Goal: Transaction & Acquisition: Obtain resource

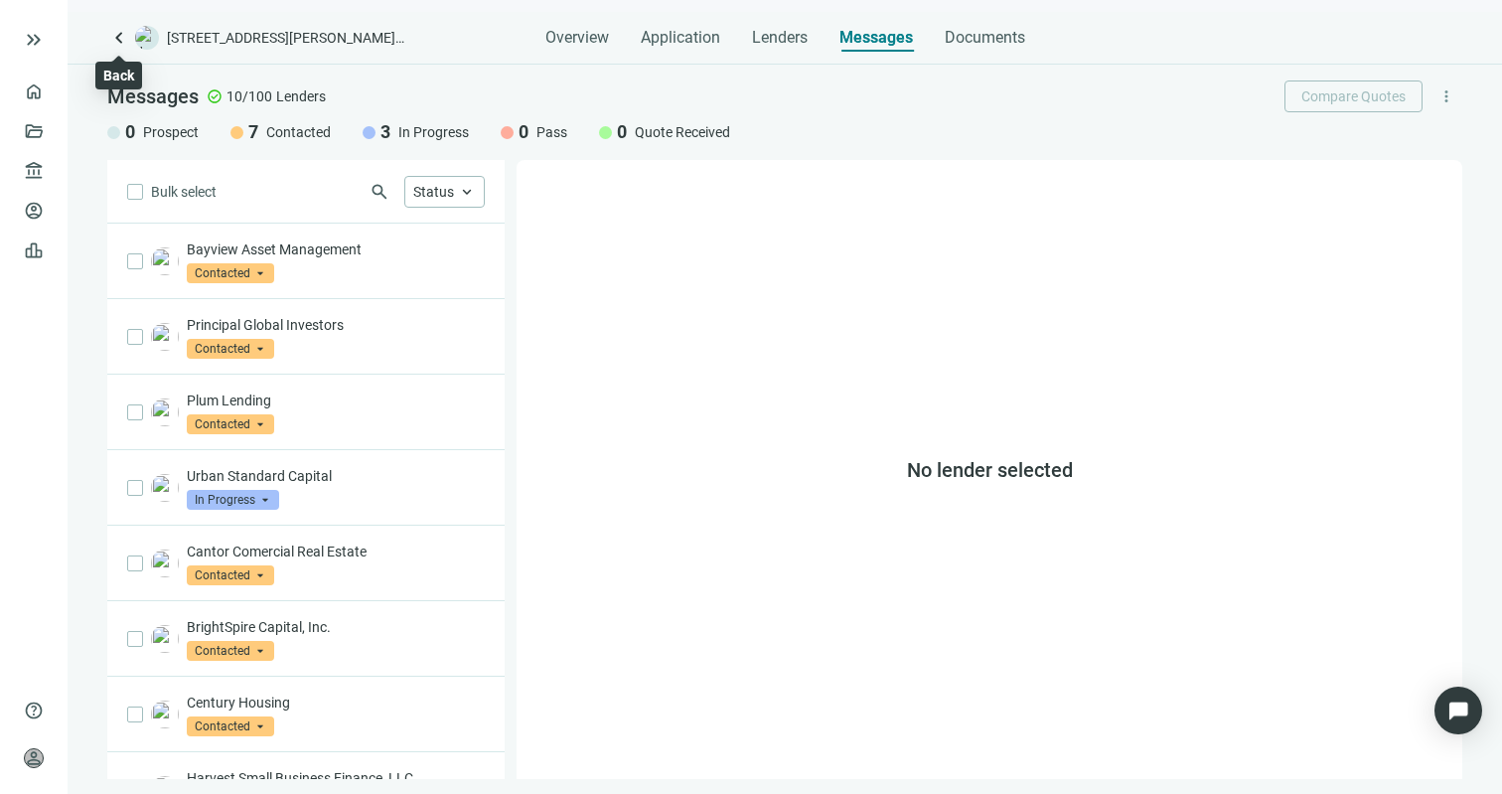
click at [115, 39] on span "keyboard_arrow_left" at bounding box center [119, 38] width 24 height 24
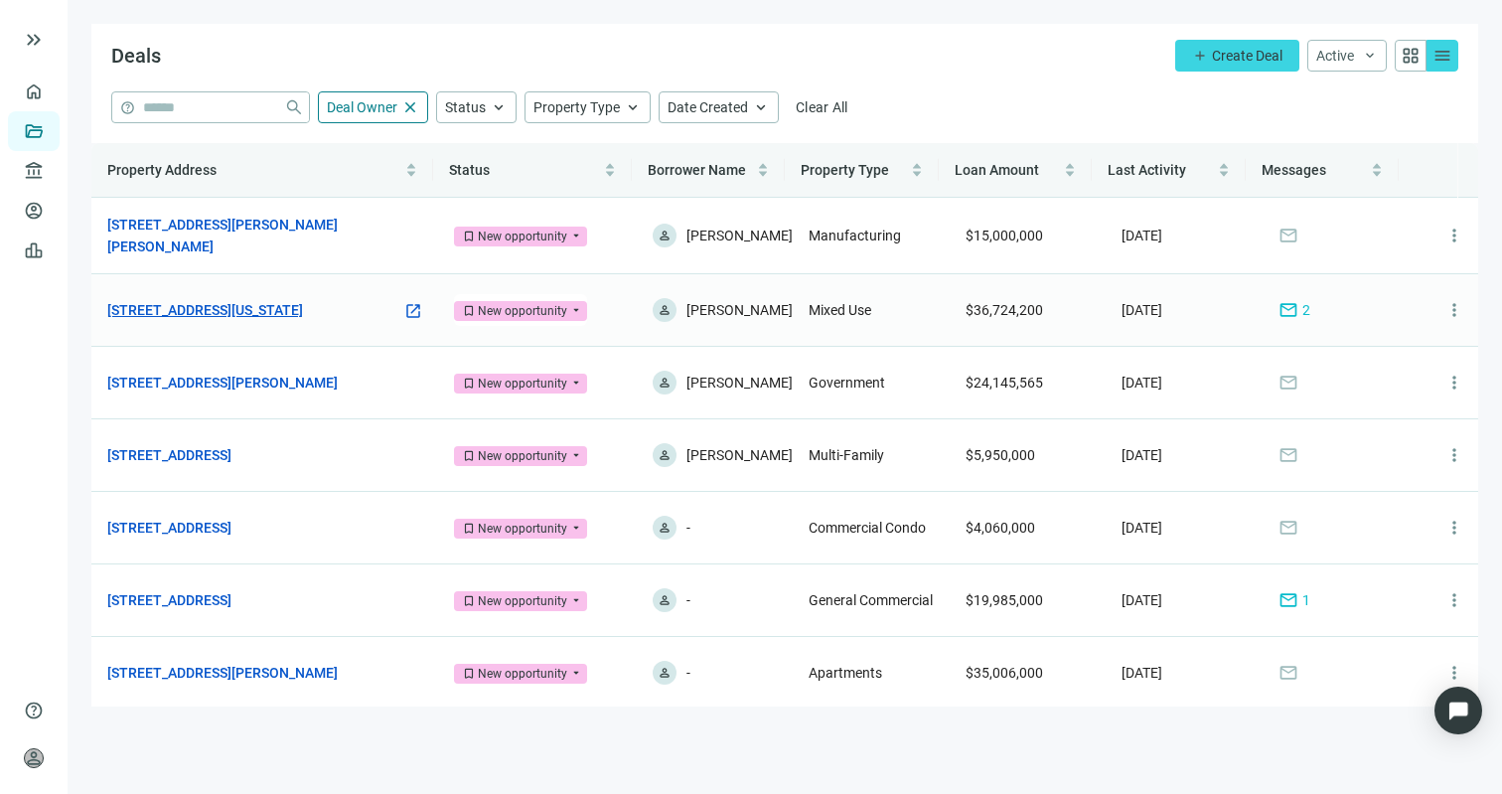
click at [303, 308] on link "[STREET_ADDRESS][US_STATE]" at bounding box center [205, 310] width 196 height 22
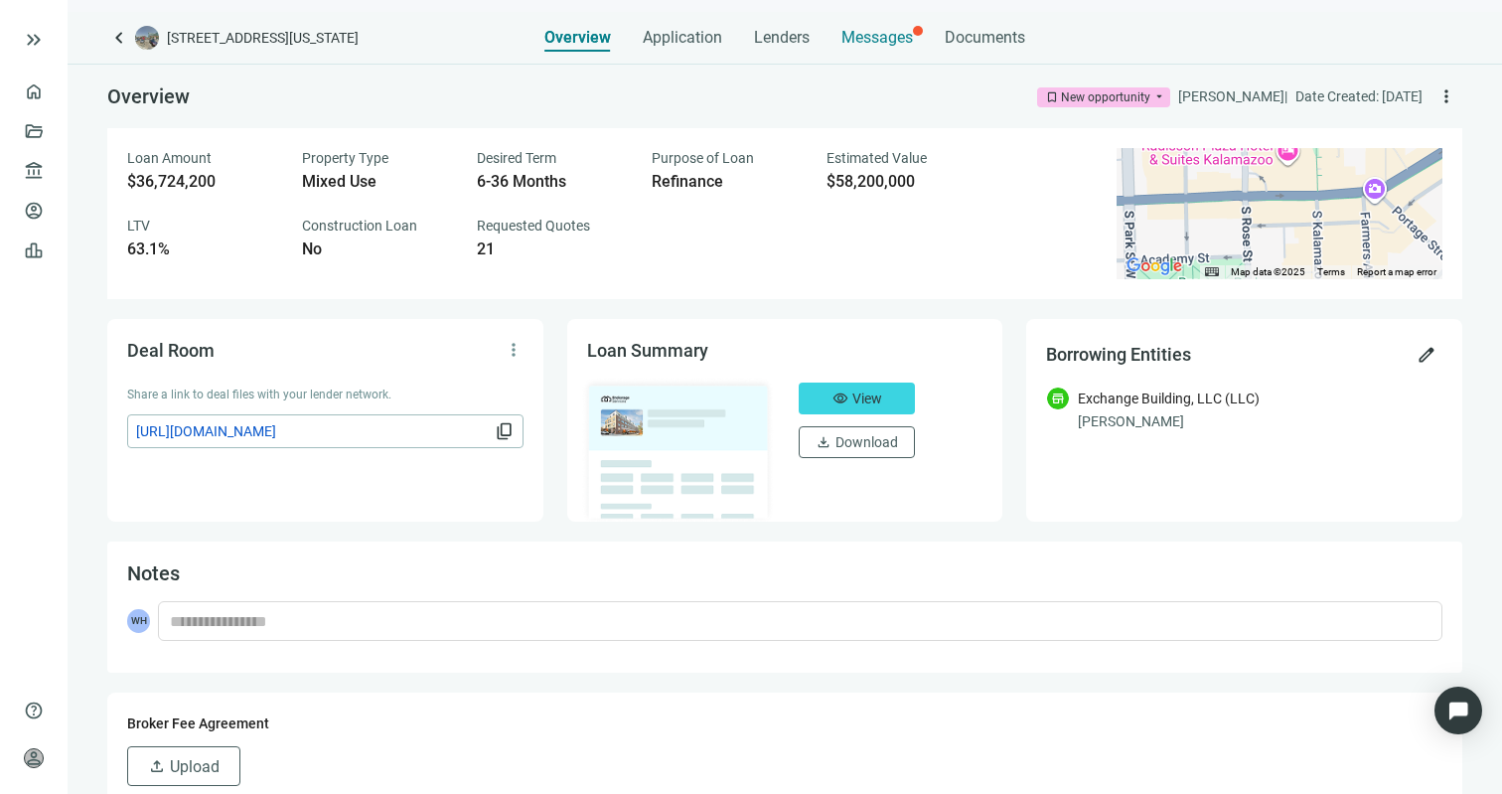
click at [868, 40] on span "Messages" at bounding box center [878, 37] width 72 height 19
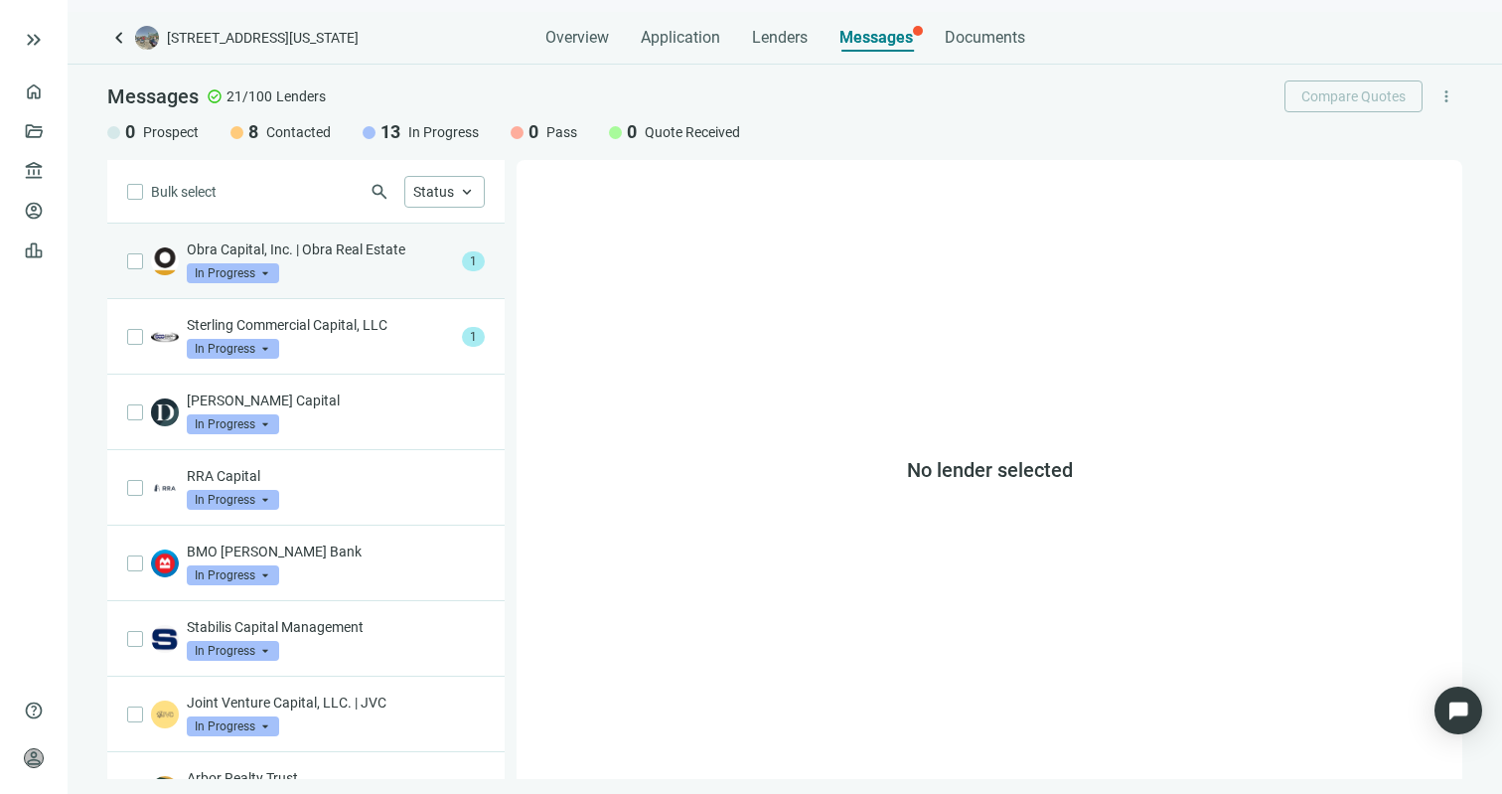
drag, startPoint x: 391, startPoint y: 245, endPoint x: 424, endPoint y: 272, distance: 43.1
click at [391, 245] on p "Obra Capital, Inc. | Obra Real Estate" at bounding box center [320, 249] width 267 height 20
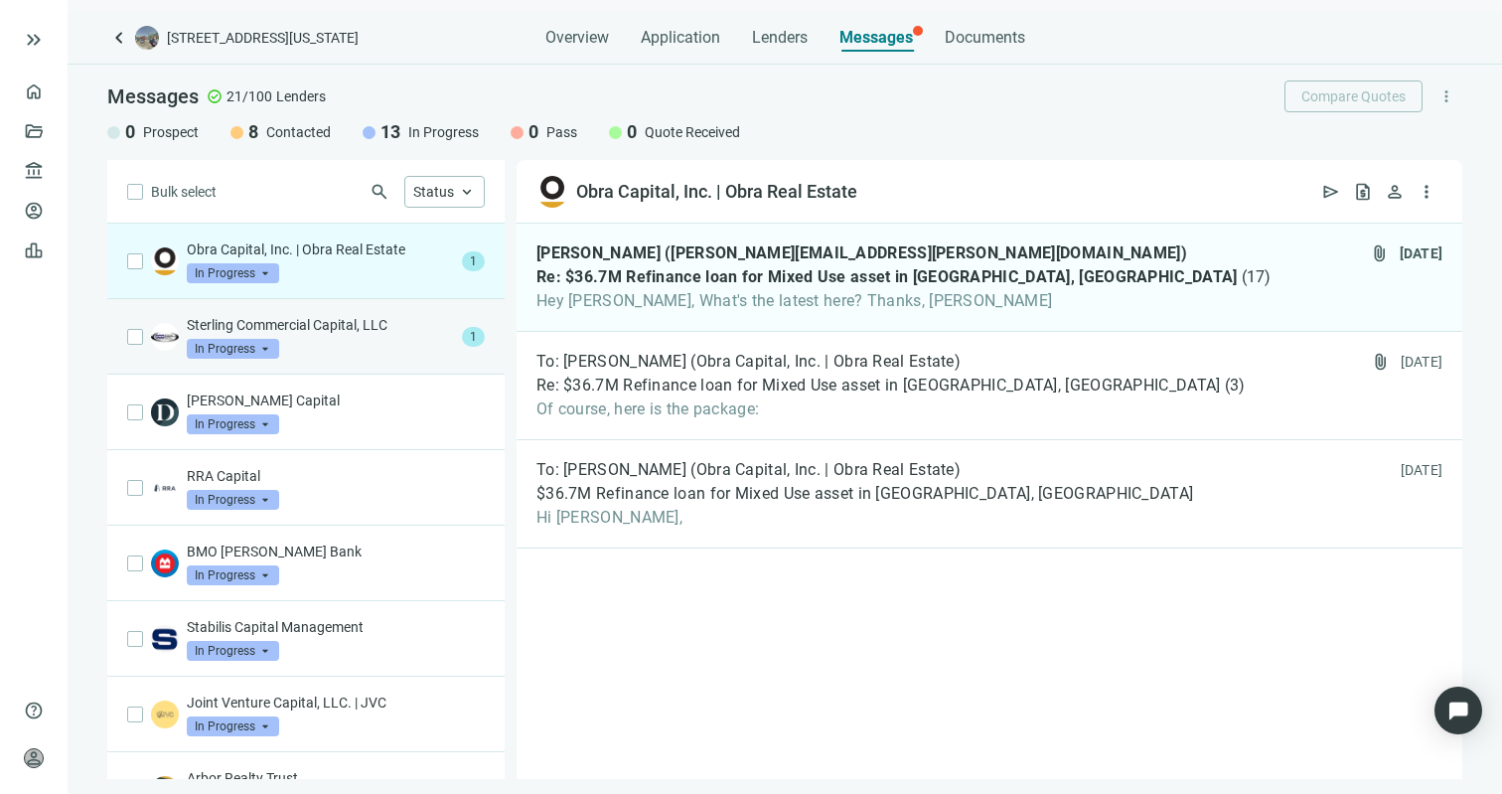
click at [349, 331] on p "Sterling Commercial Capital, LLC" at bounding box center [320, 325] width 267 height 20
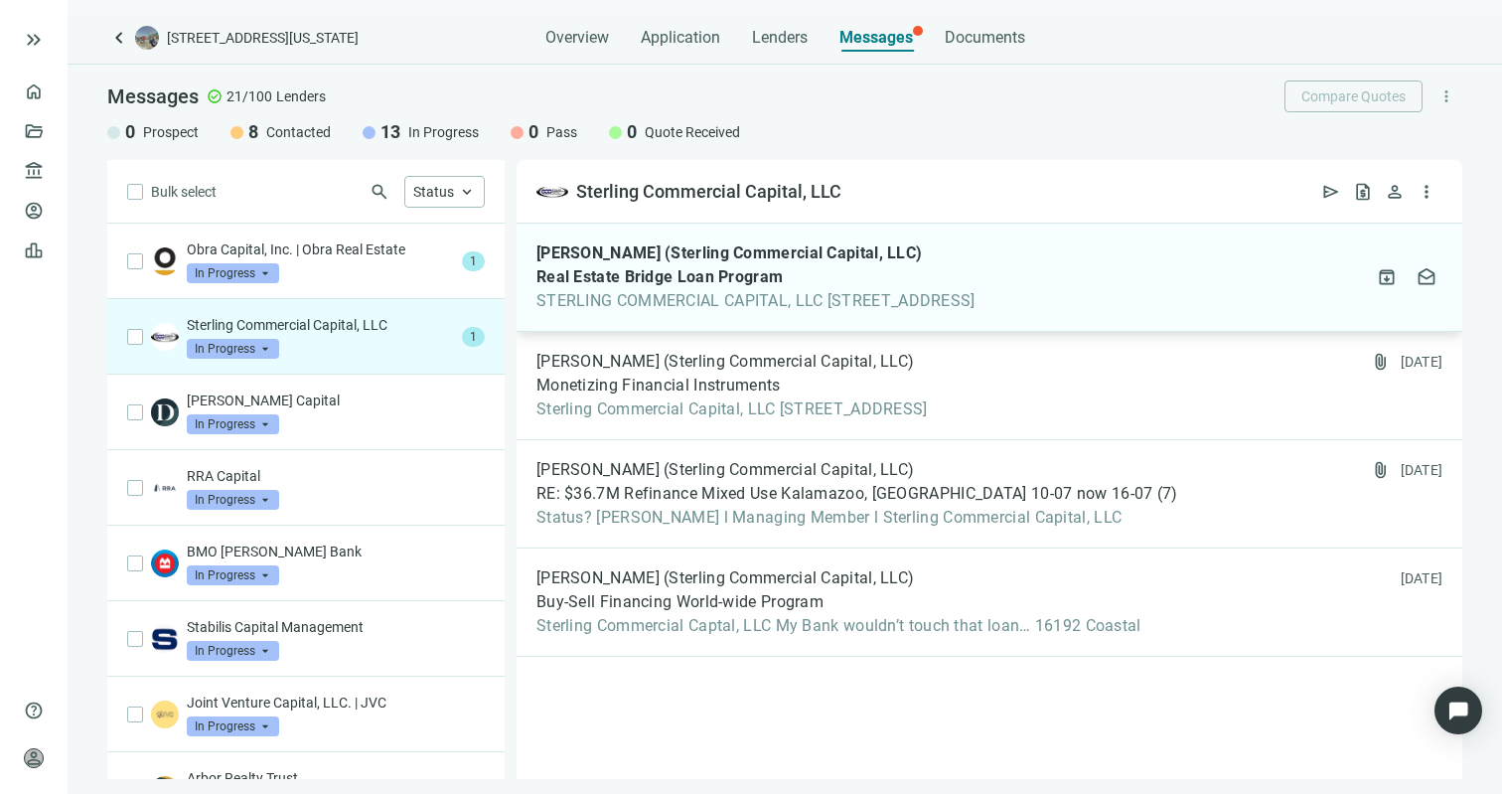
click at [751, 283] on span "Real Estate Bridge Loan Program" at bounding box center [660, 277] width 246 height 20
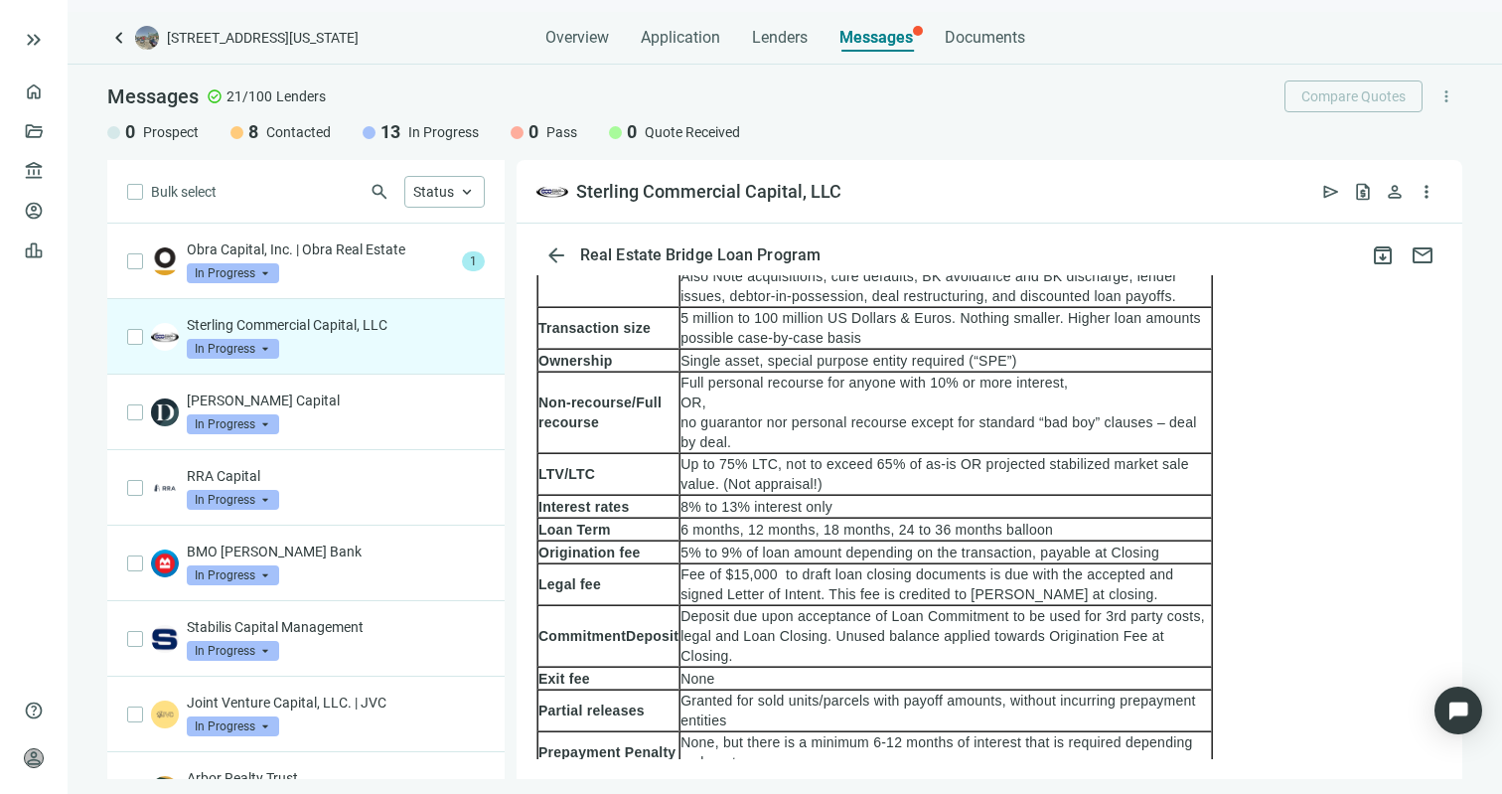
scroll to position [889, 0]
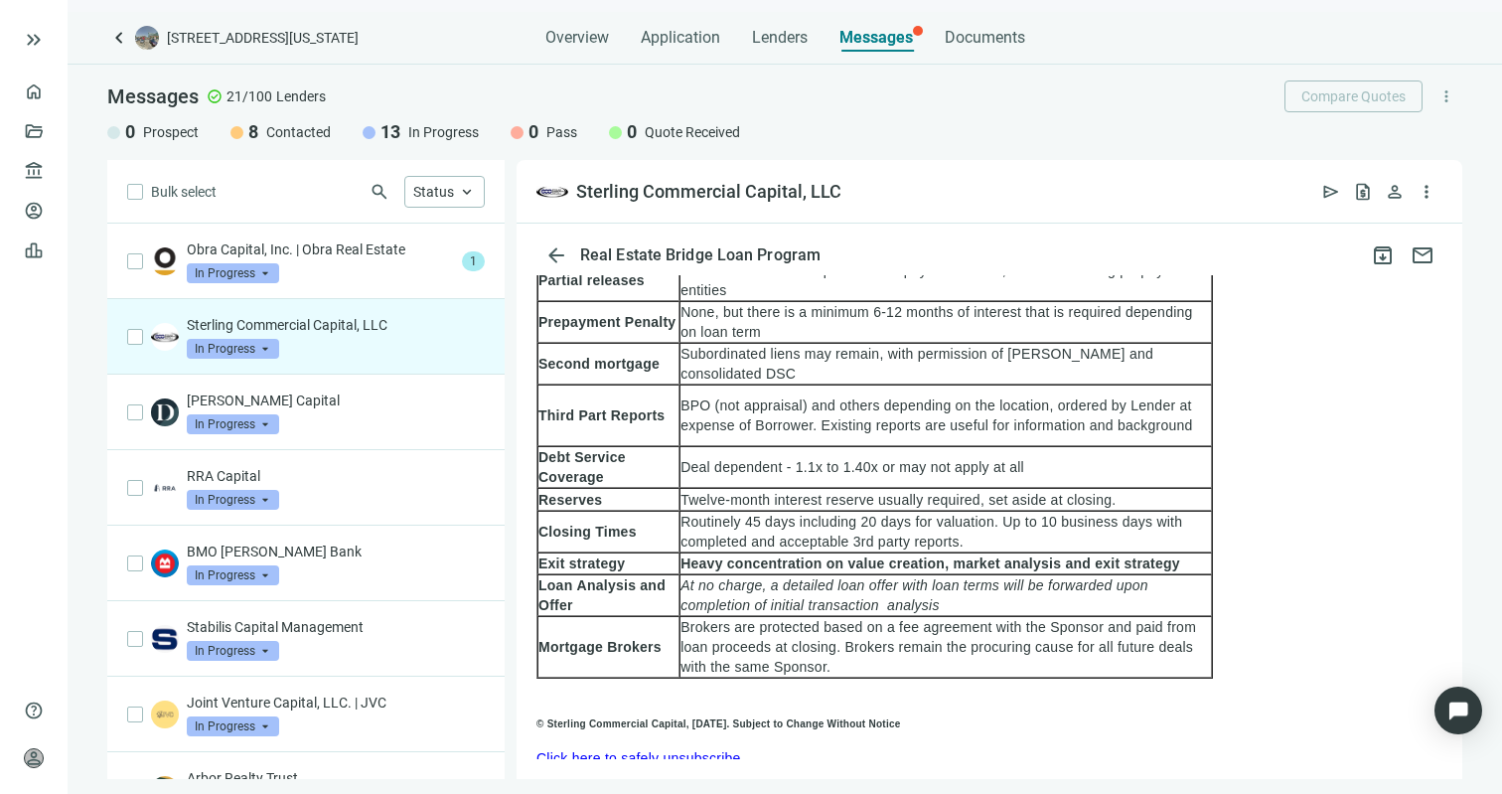
click at [110, 34] on span "keyboard_arrow_left" at bounding box center [119, 38] width 24 height 24
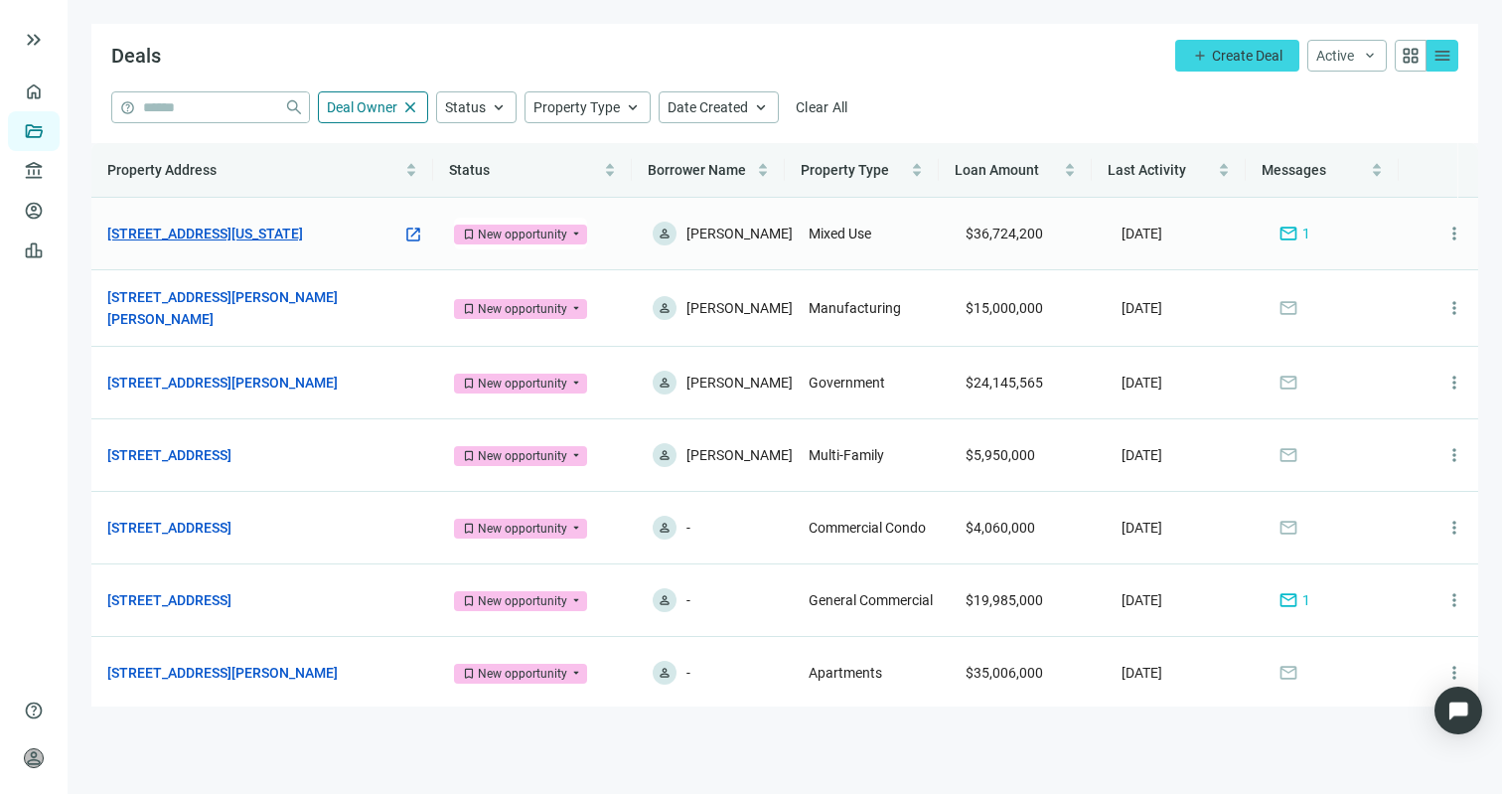
click at [274, 235] on link "[STREET_ADDRESS][US_STATE]" at bounding box center [205, 234] width 196 height 22
click at [203, 311] on link "[STREET_ADDRESS][PERSON_NAME][PERSON_NAME]" at bounding box center [254, 308] width 295 height 44
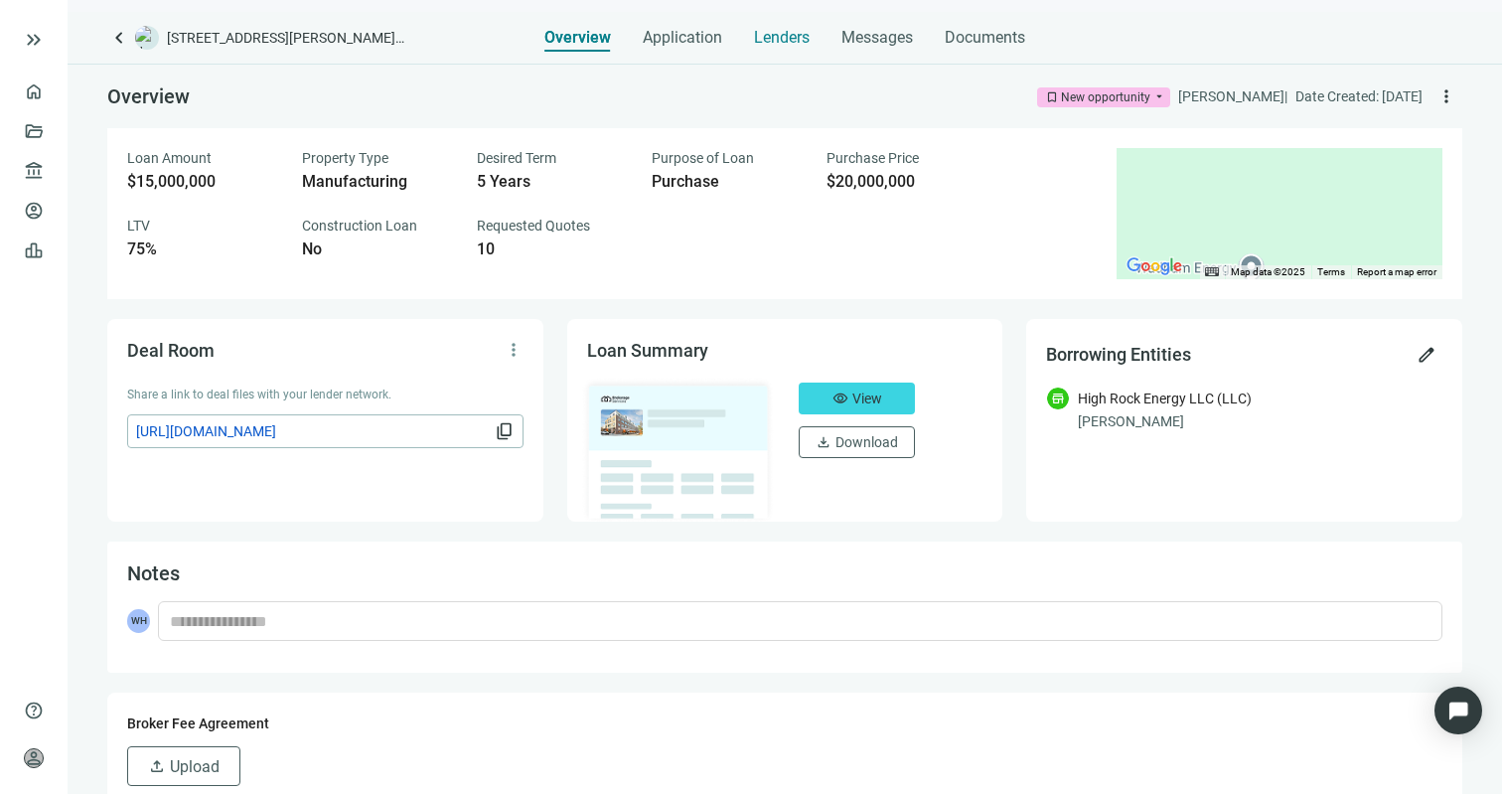
click at [793, 32] on span "Lenders" at bounding box center [782, 38] width 56 height 20
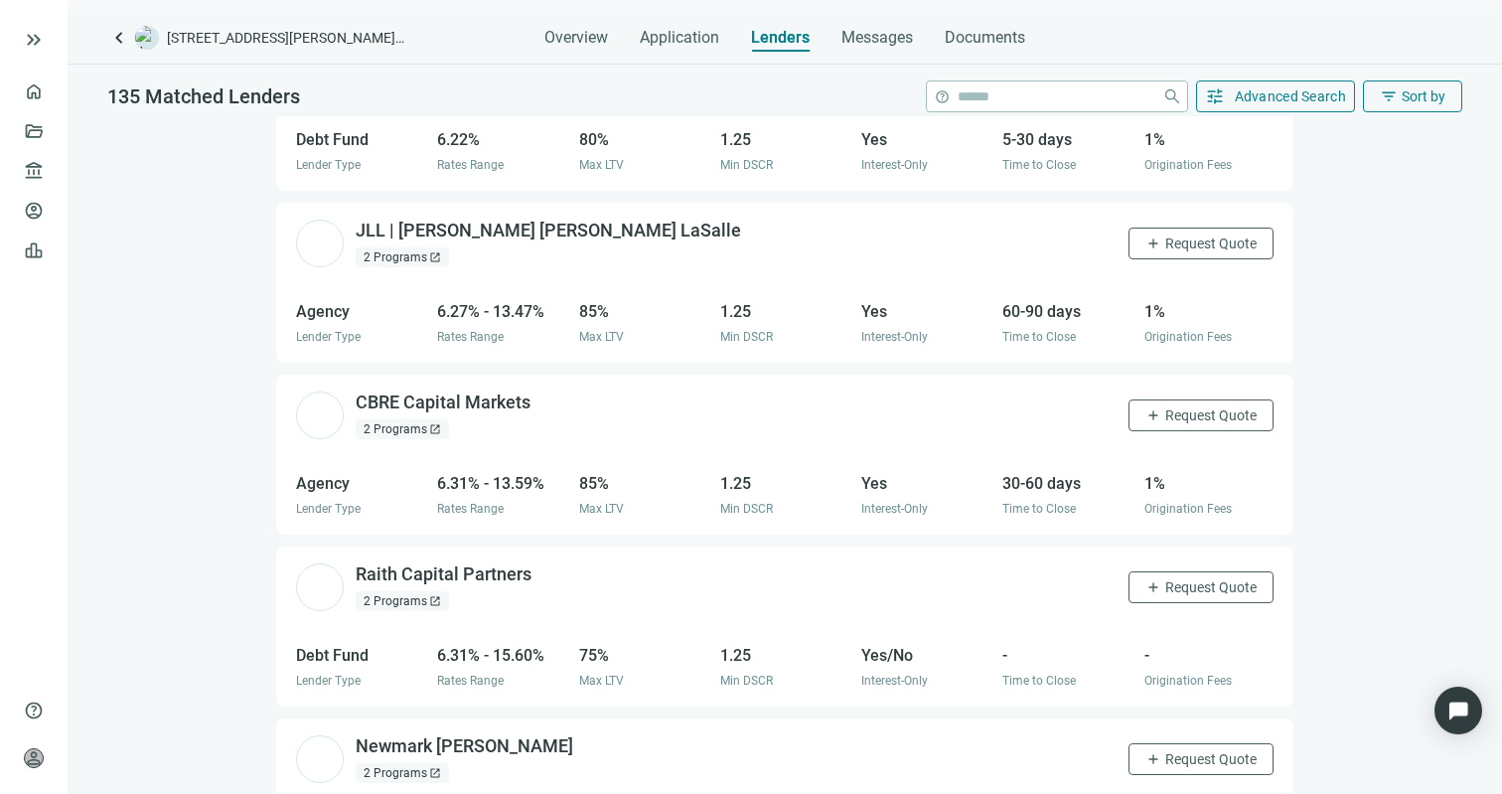
scroll to position [9146, 0]
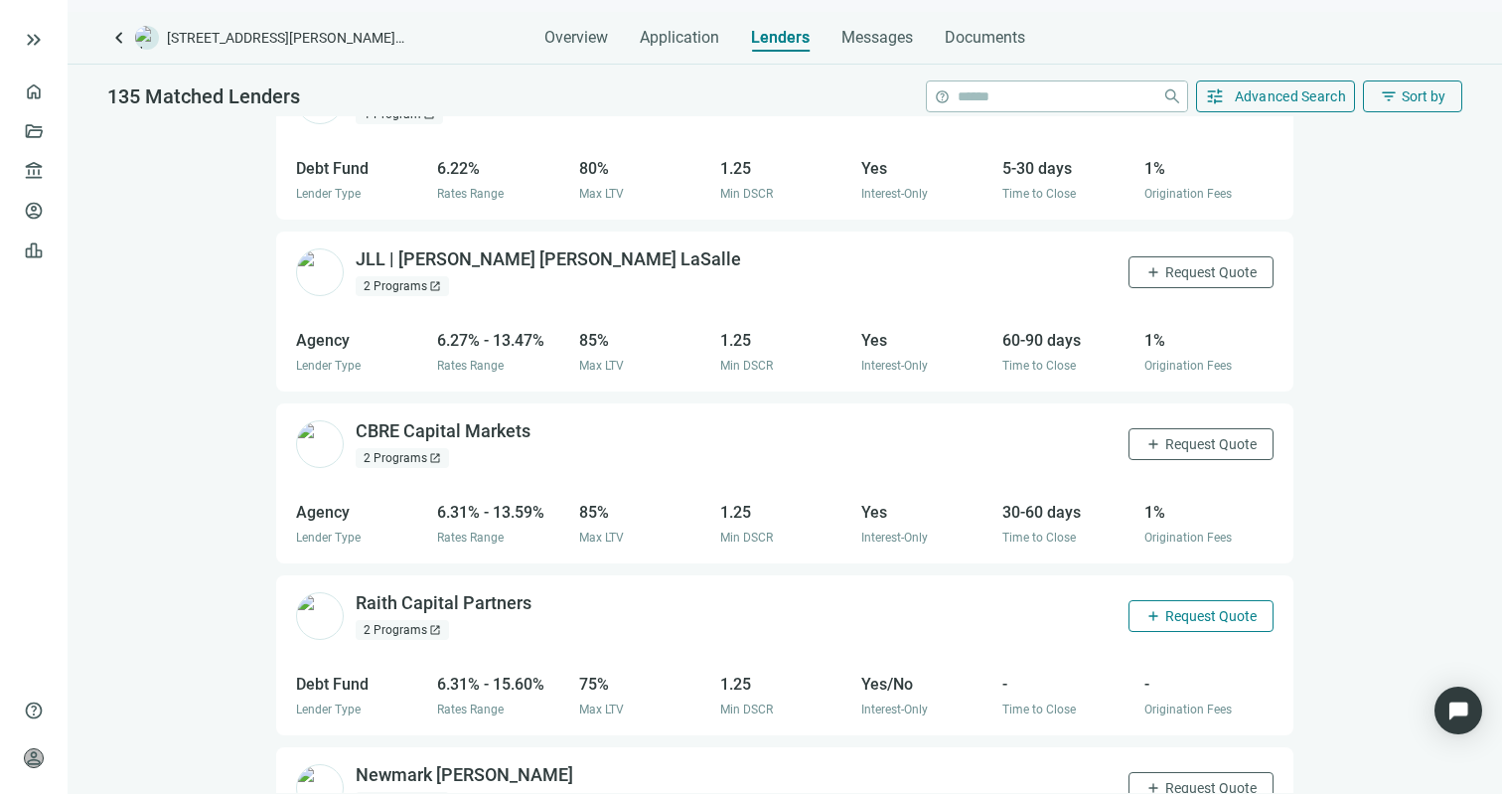
click at [1166, 608] on span "Request Quote" at bounding box center [1211, 616] width 91 height 16
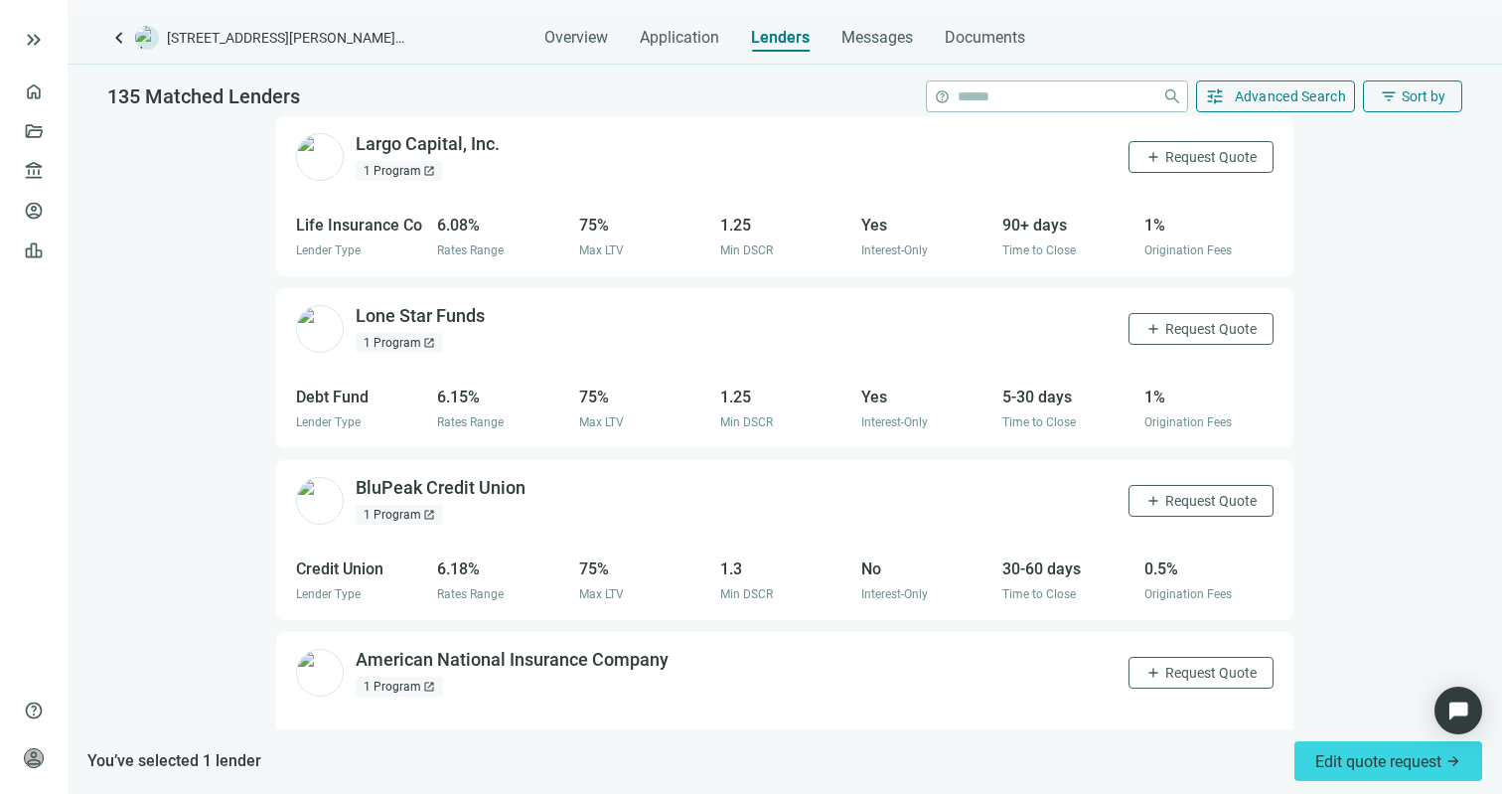
scroll to position [8374, 0]
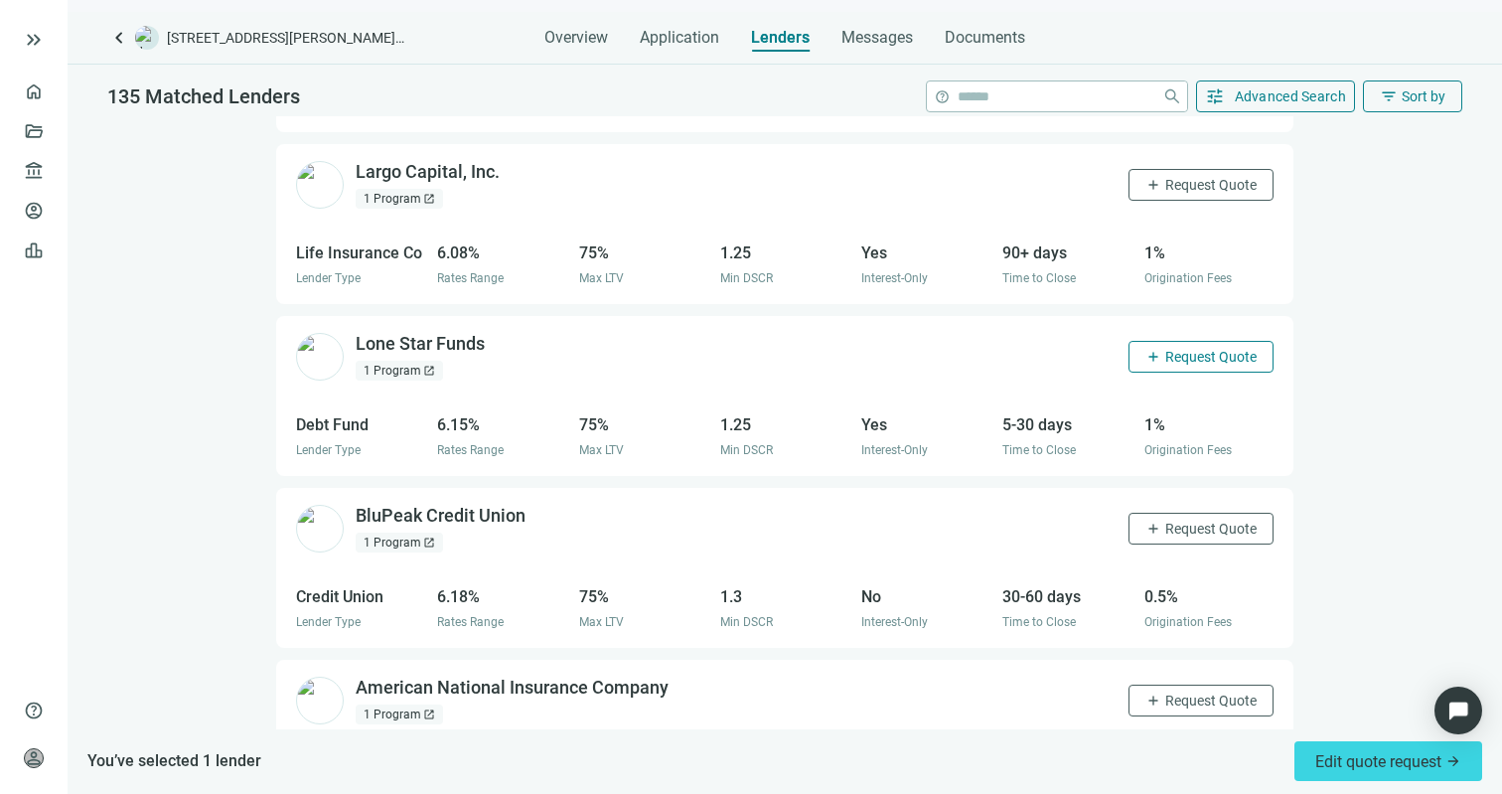
click at [1219, 341] on button "add Request Quote" at bounding box center [1201, 357] width 145 height 32
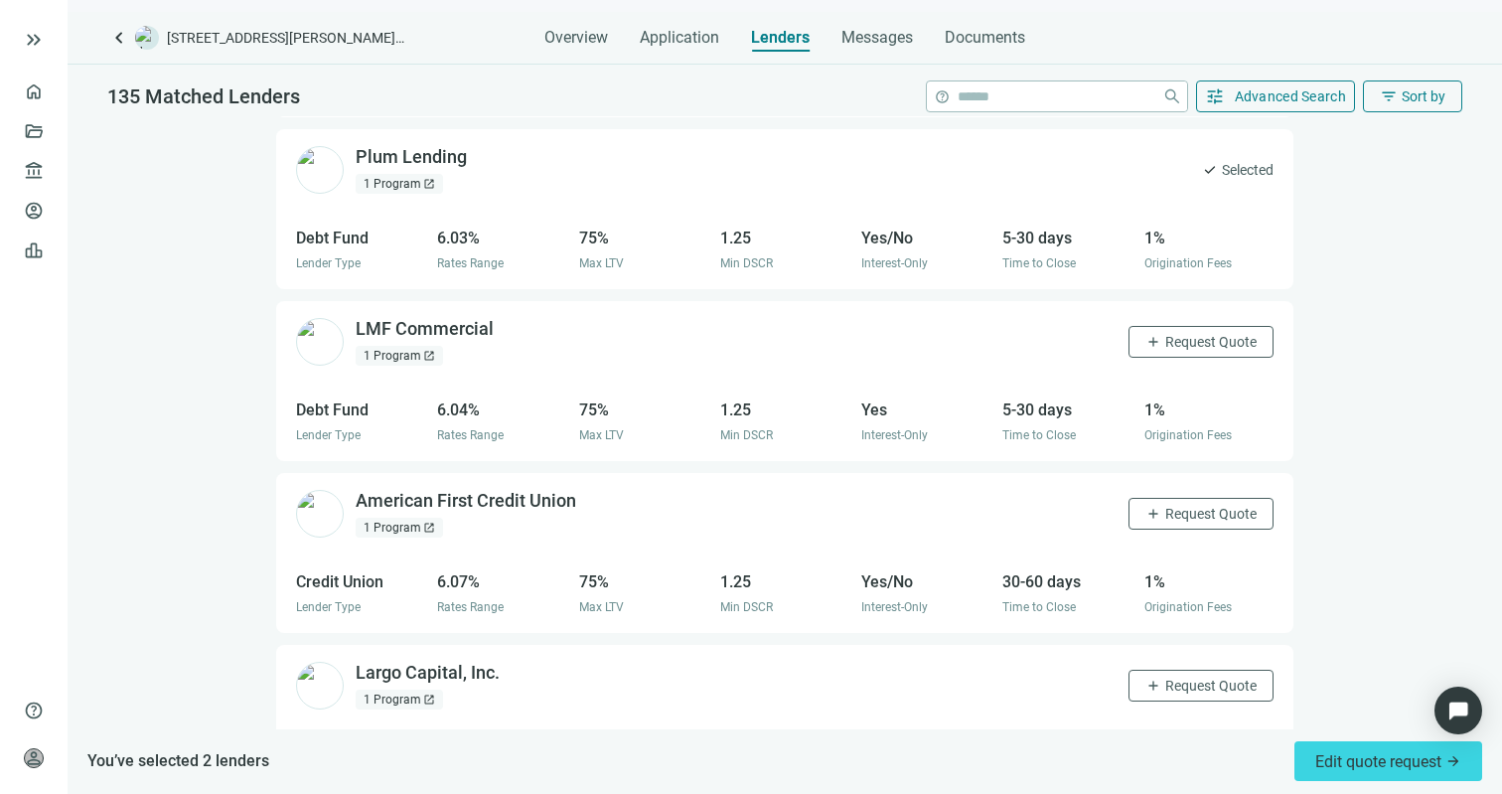
scroll to position [7850, 0]
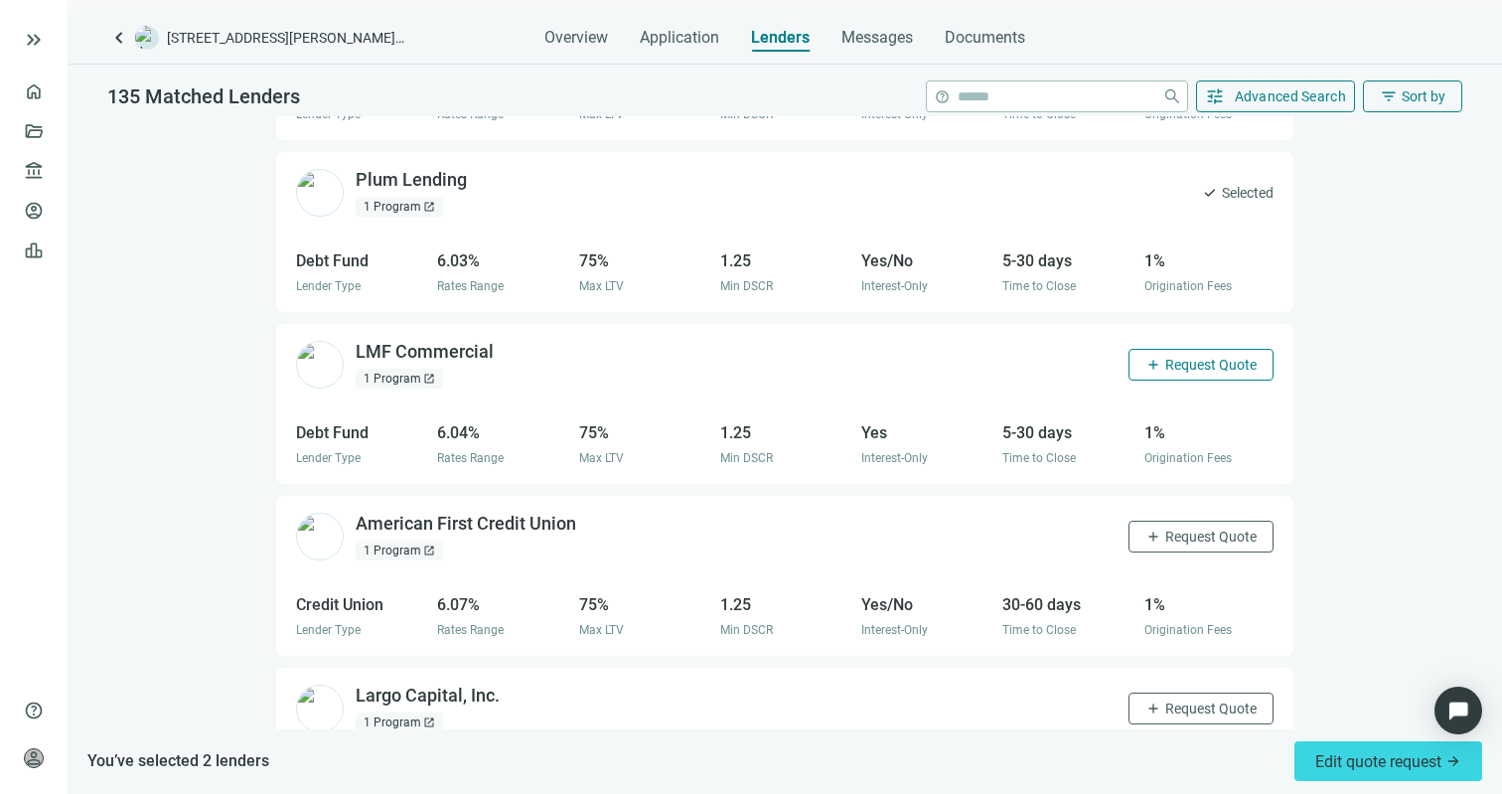
click at [1146, 357] on span "add" at bounding box center [1154, 365] width 16 height 16
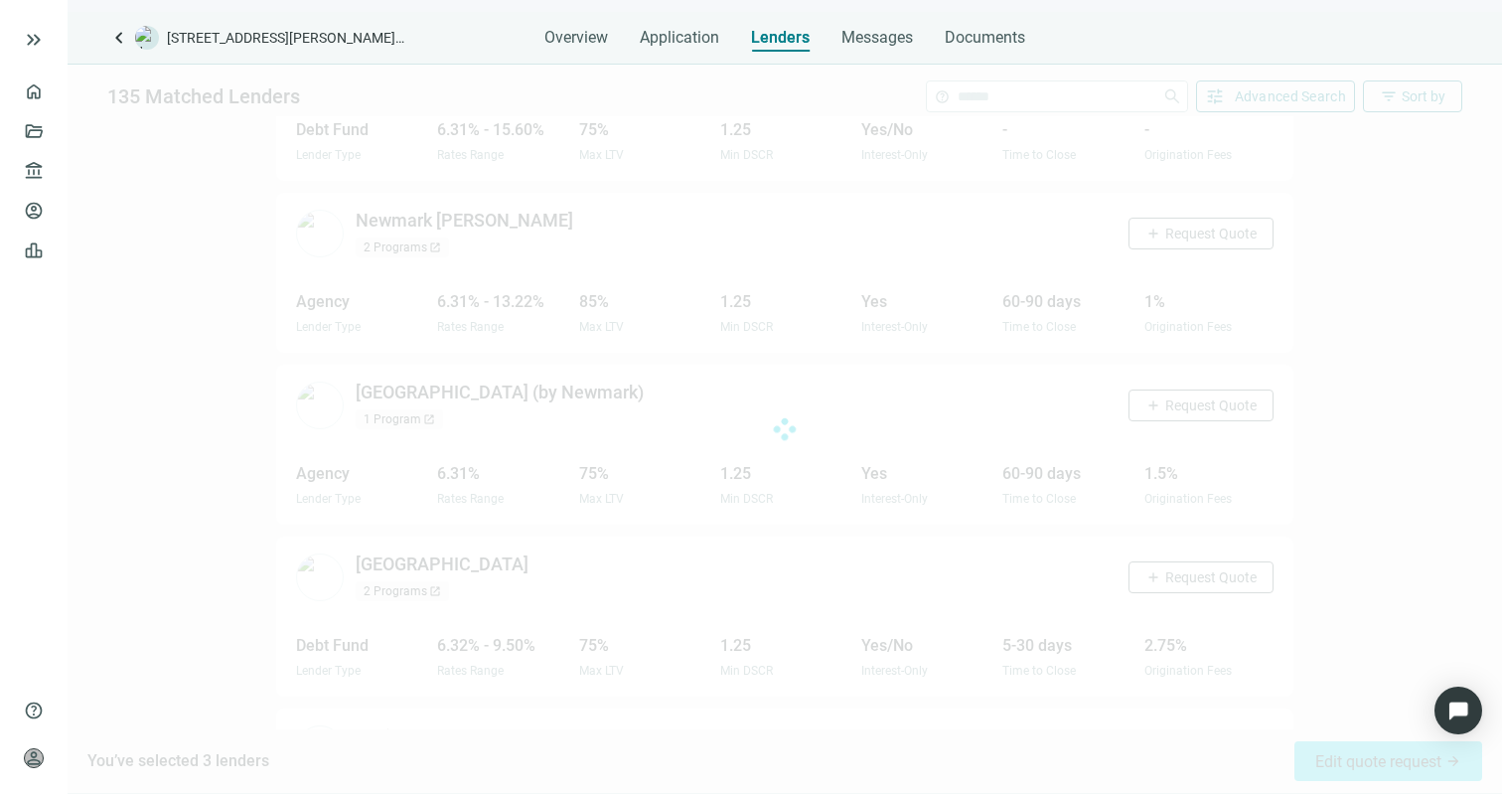
scroll to position [9808, 0]
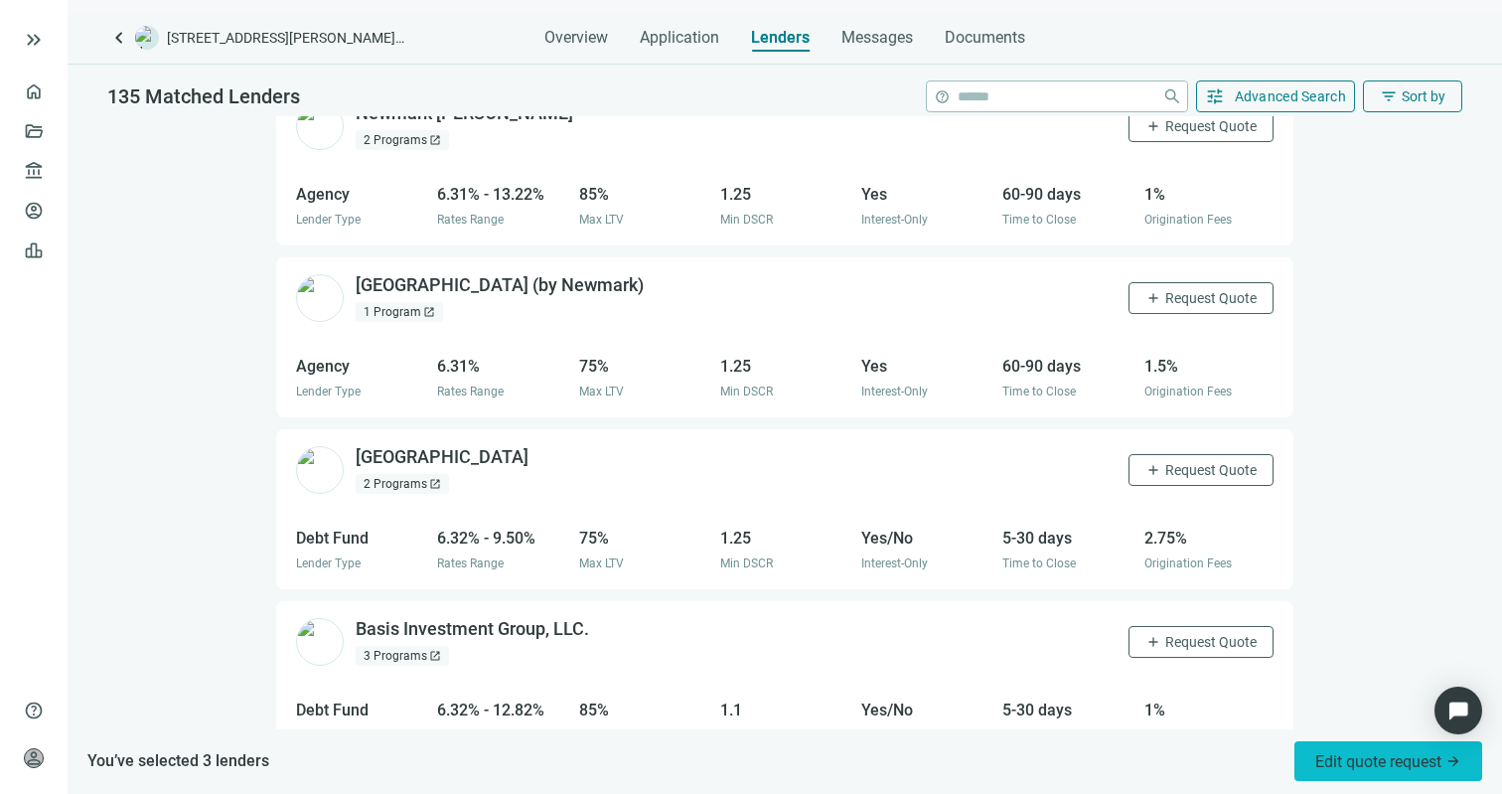
click at [1349, 750] on button "Edit quote request arrow_forward" at bounding box center [1389, 761] width 188 height 40
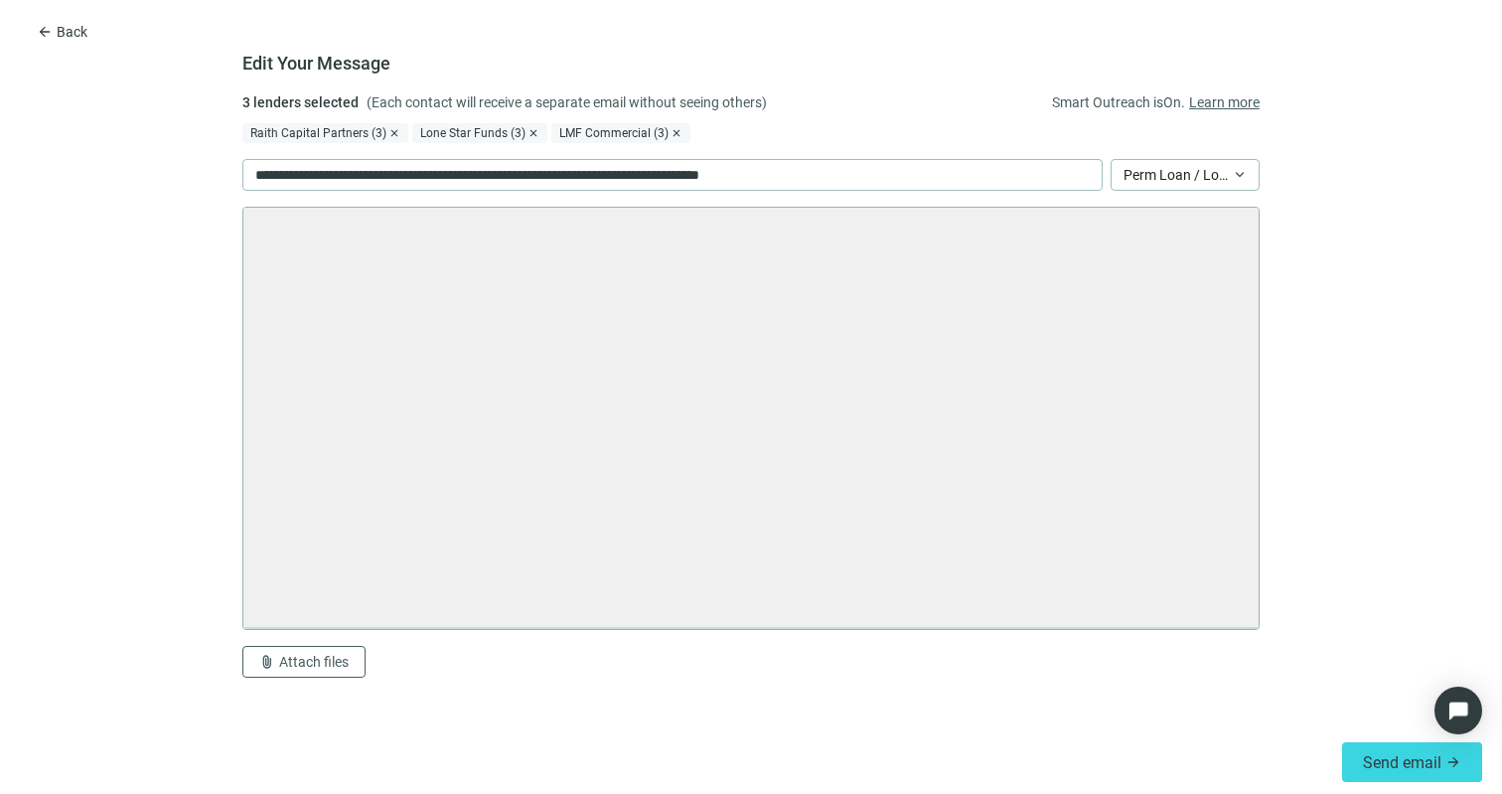
scroll to position [0, 0]
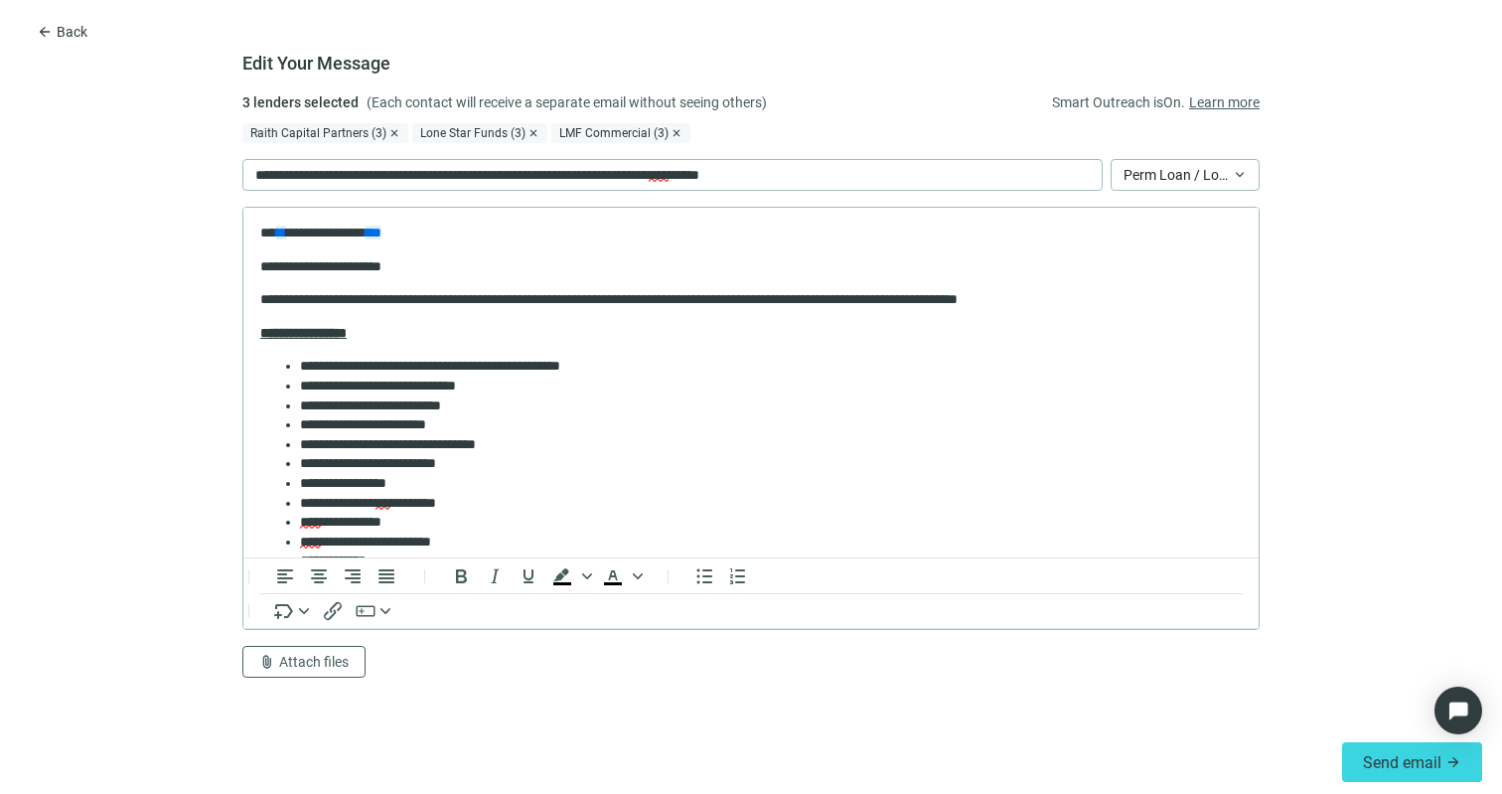
click at [1362, 740] on div "Send email arrow_forward" at bounding box center [751, 762] width 1502 height 64
click at [1387, 760] on span "Send email" at bounding box center [1402, 762] width 79 height 19
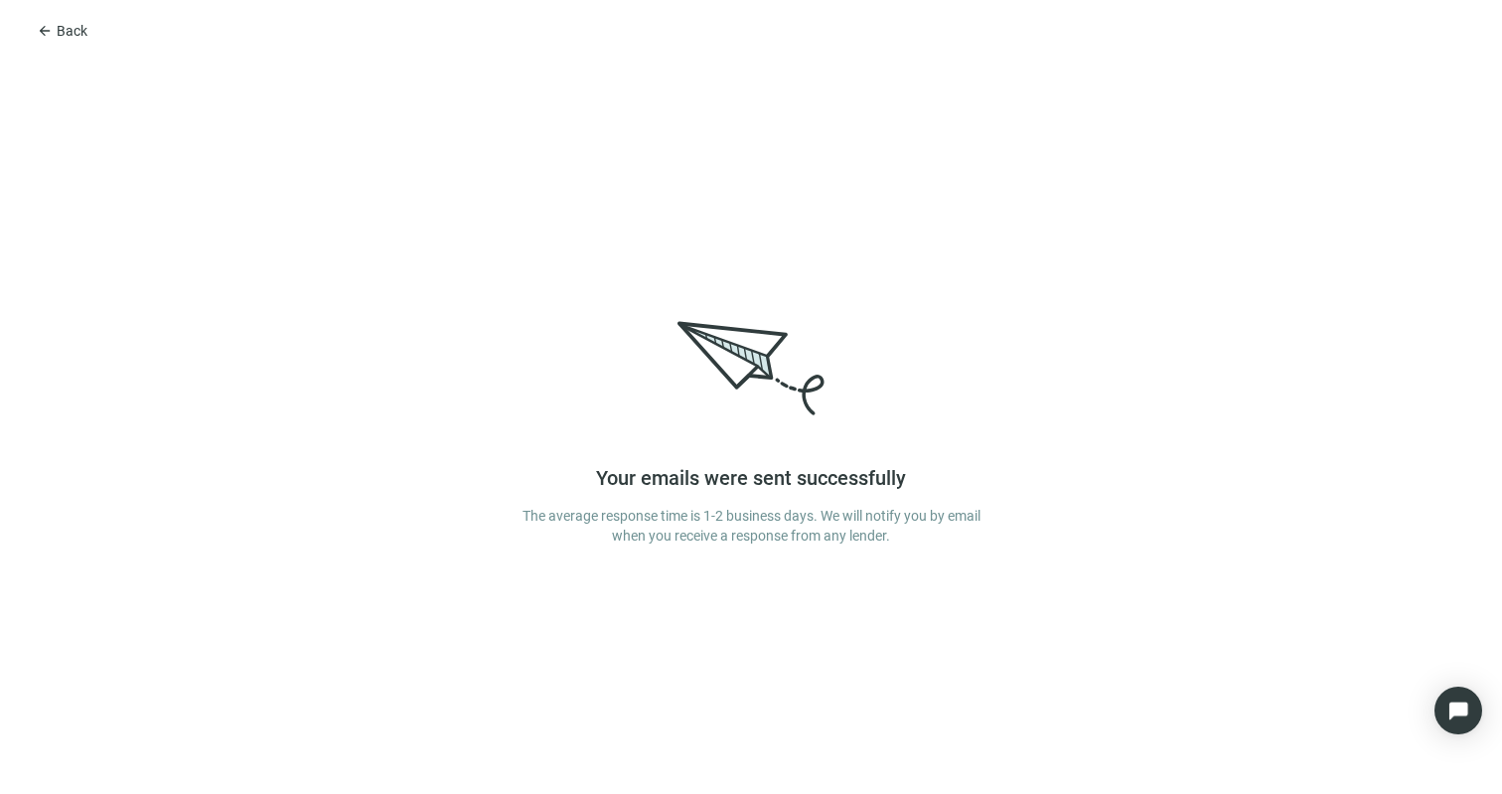
click at [50, 12] on div "arrow_back Back Your emails were sent successfully The average response time is…" at bounding box center [751, 397] width 1502 height 794
